Goal: Task Accomplishment & Management: Manage account settings

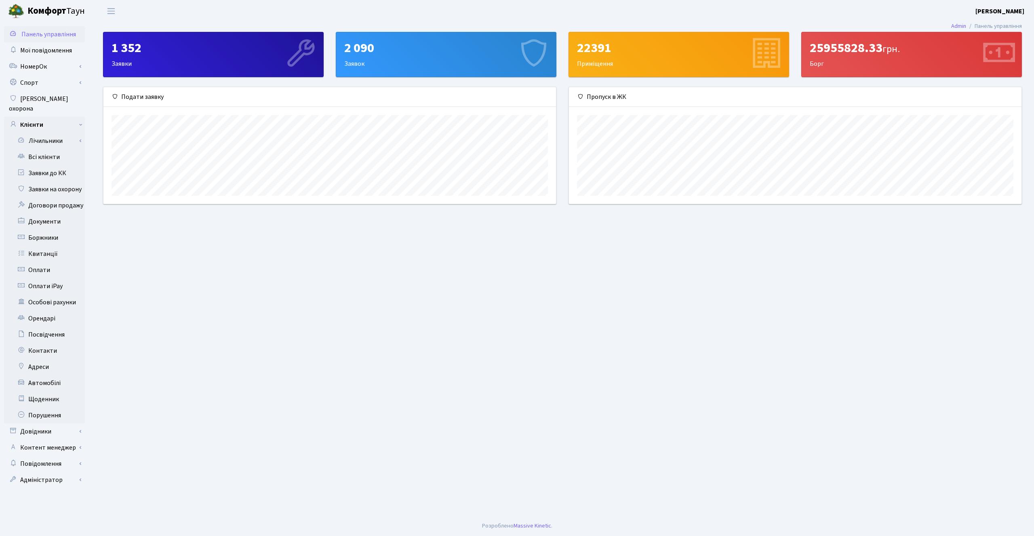
scroll to position [117, 452]
click at [35, 80] on link "Спорт" at bounding box center [44, 83] width 81 height 16
click at [43, 95] on link "Бронювання" at bounding box center [44, 99] width 81 height 16
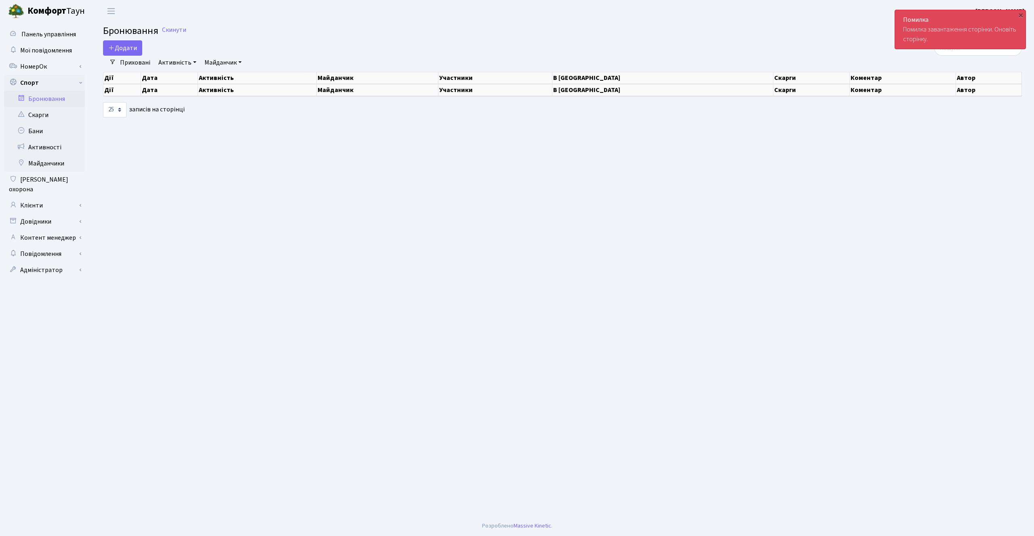
select select "25"
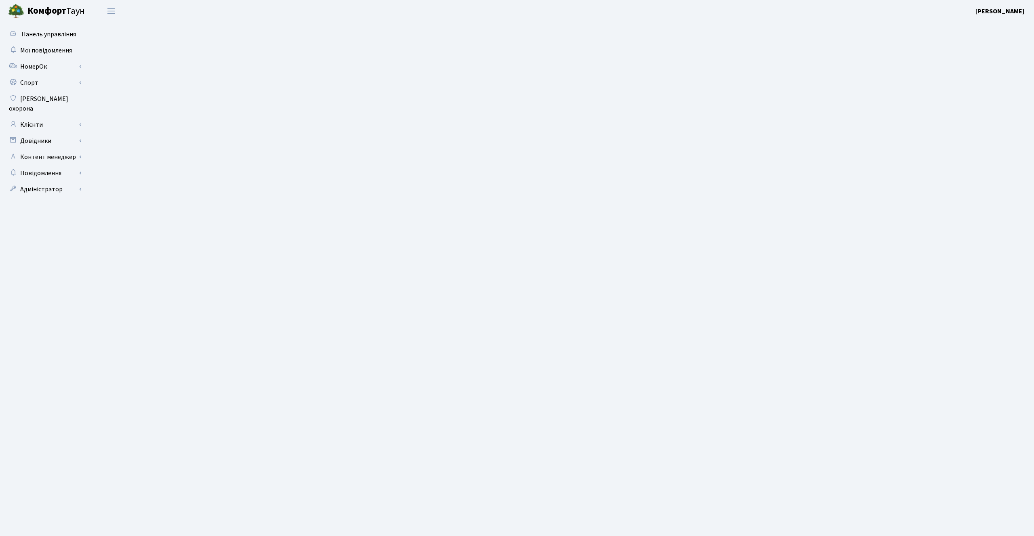
select select "25"
